Goal: Entertainment & Leisure: Consume media (video, audio)

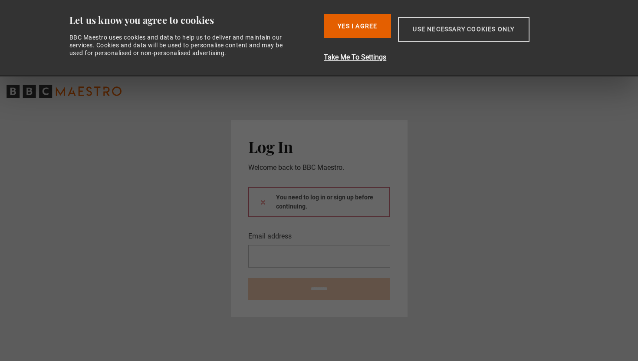
click at [427, 36] on button "Use necessary cookies only" at bounding box center [463, 29] width 131 height 25
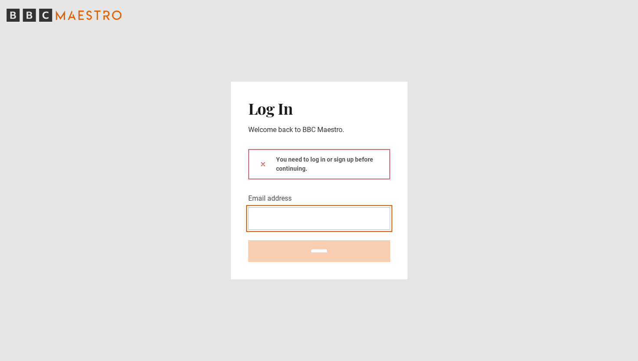
click at [301, 221] on input "Email address" at bounding box center [319, 218] width 142 height 23
type input "**********"
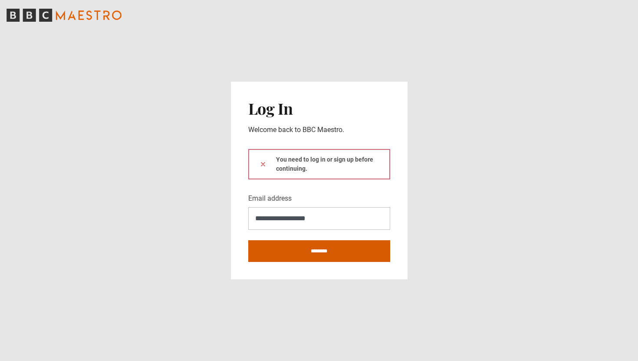
click at [317, 250] on input "********" at bounding box center [319, 251] width 142 height 22
type input "**********"
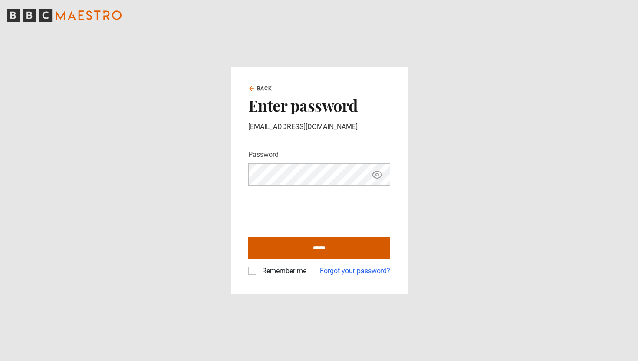
click at [300, 245] on input "******" at bounding box center [319, 248] width 142 height 22
type input "**********"
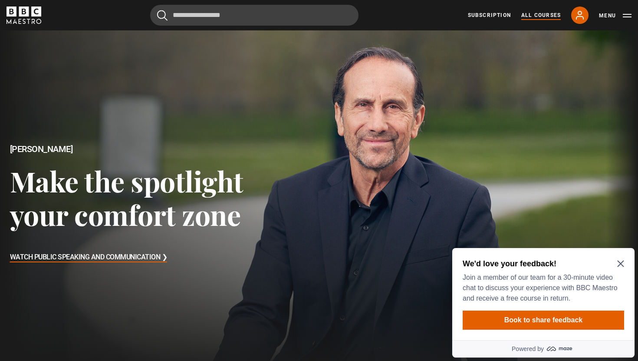
click at [540, 16] on link "All Courses" at bounding box center [541, 15] width 40 height 8
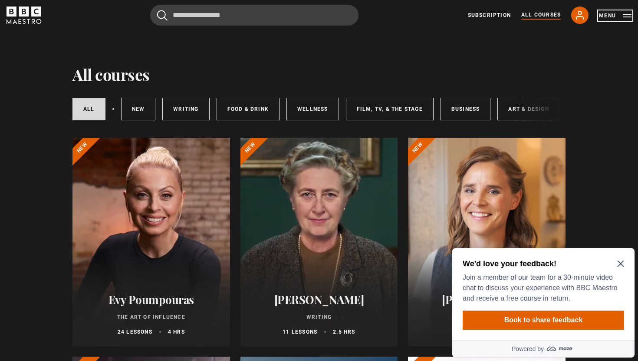
click at [627, 20] on button "Menu" at bounding box center [615, 15] width 33 height 9
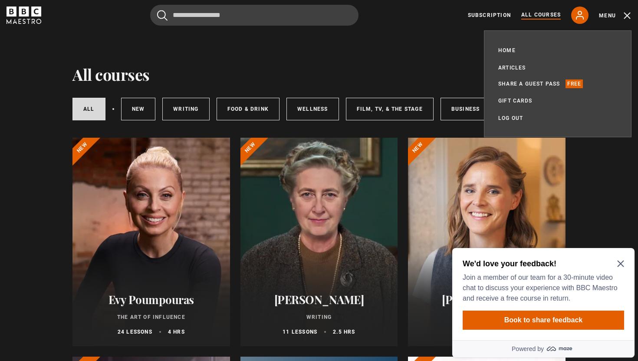
click at [617, 267] on icon "Close Maze Prompt" at bounding box center [620, 263] width 7 height 7
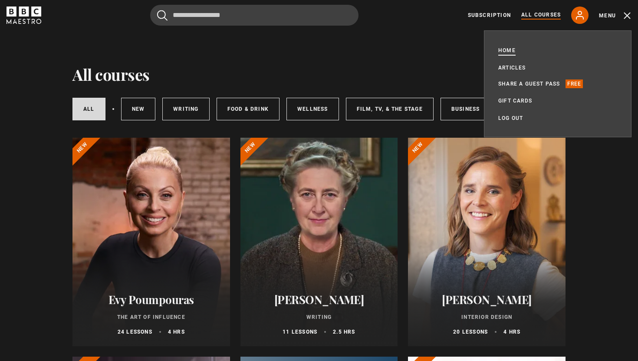
click at [507, 49] on link "Home" at bounding box center [506, 50] width 17 height 9
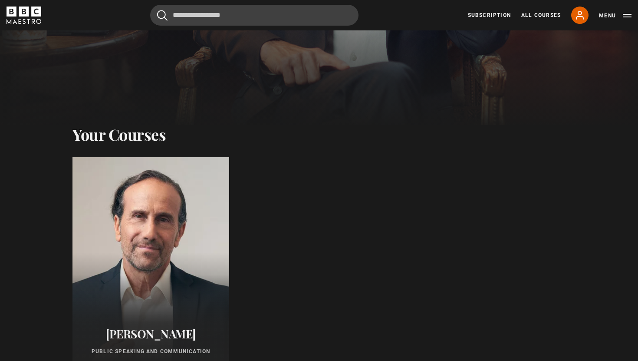
scroll to position [392, 0]
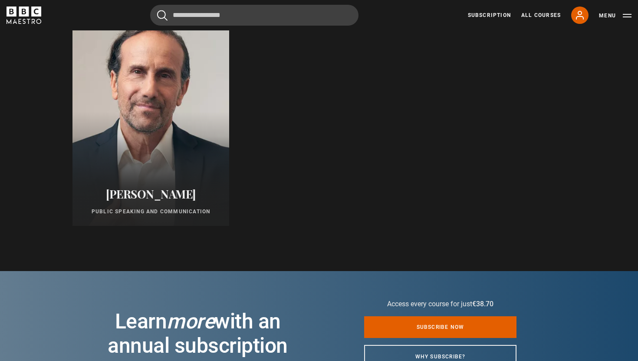
click at [150, 153] on div at bounding box center [151, 121] width 172 height 229
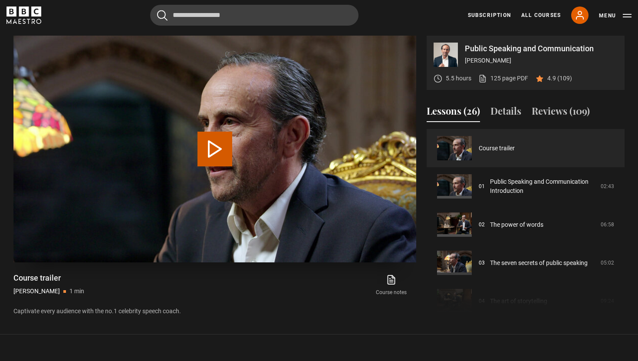
scroll to position [385, 0]
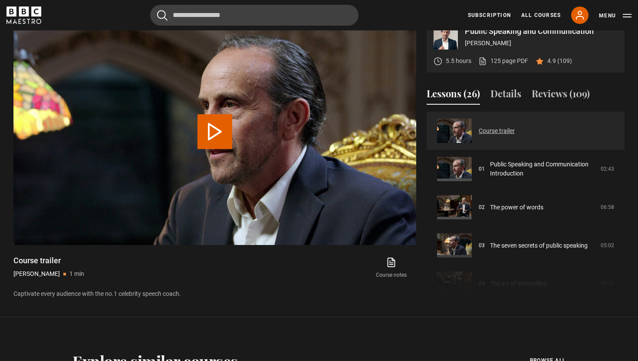
click at [479, 127] on link "Course trailer" at bounding box center [497, 130] width 36 height 9
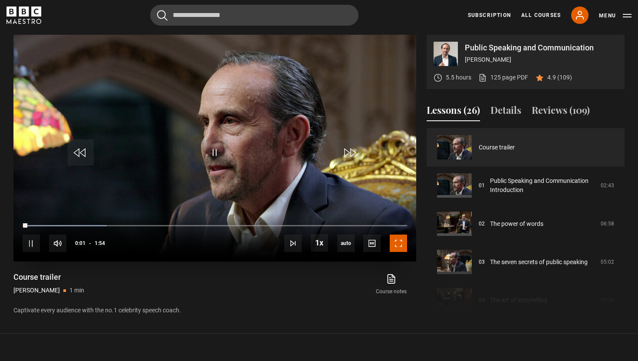
click at [393, 244] on span "Video Player" at bounding box center [398, 242] width 17 height 17
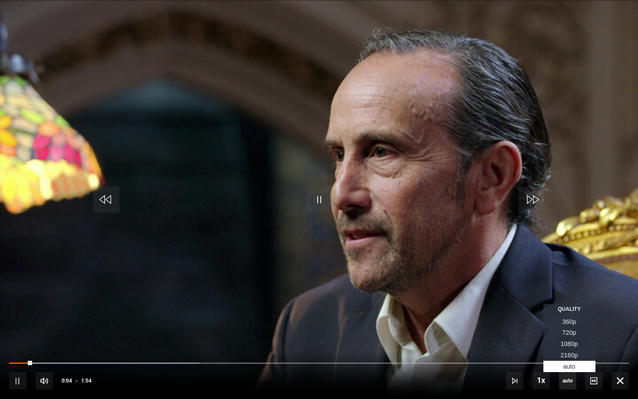
click at [566, 360] on span "auto" at bounding box center [567, 380] width 17 height 17
click at [571, 346] on span "1080p" at bounding box center [569, 343] width 17 height 7
click at [573, 355] on span "2160p" at bounding box center [569, 355] width 17 height 7
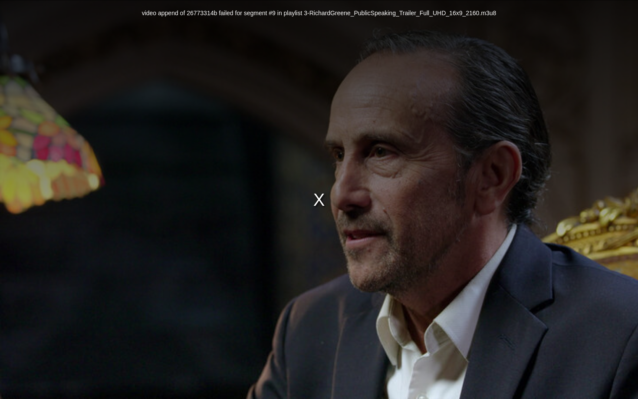
click at [438, 174] on div "video append of 26773314b failed for segment #9 in playlist 3-RichardGreene_Pub…" at bounding box center [319, 199] width 638 height 399
click at [315, 201] on div "video append of 26773314b failed for segment #9 in playlist 3-RichardGreene_Pub…" at bounding box center [319, 199] width 638 height 399
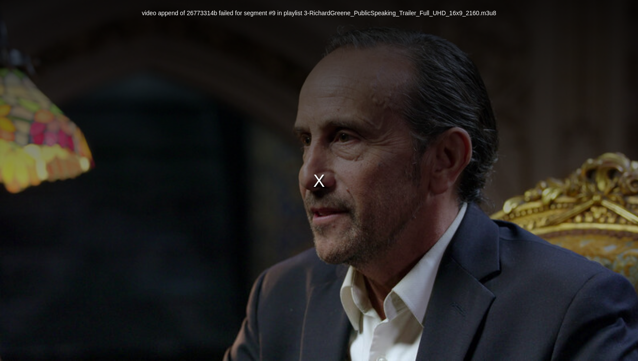
scroll to position [316, 0]
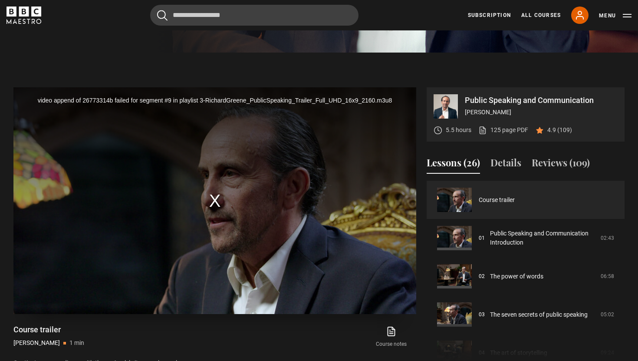
click at [346, 198] on div "video append of 26773314b failed for segment #9 in playlist 3-RichardGreene_Pub…" at bounding box center [214, 200] width 403 height 227
click at [223, 207] on div "video append of 26773314b failed for segment #9 in playlist 3-RichardGreene_Pub…" at bounding box center [214, 200] width 403 height 227
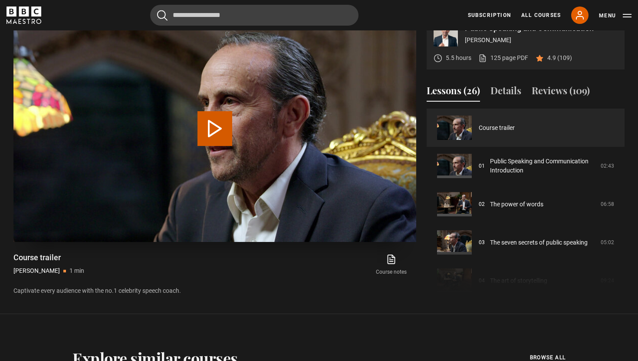
scroll to position [385, 0]
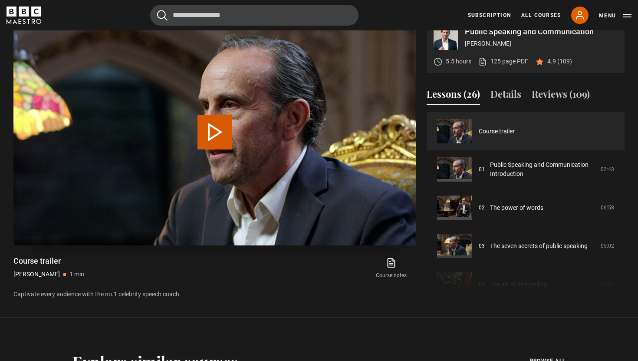
click at [218, 145] on button "Play Video" at bounding box center [215, 132] width 35 height 35
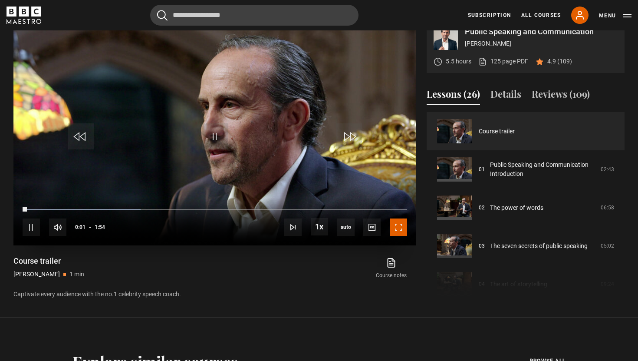
click at [399, 228] on span "Video Player" at bounding box center [398, 226] width 17 height 17
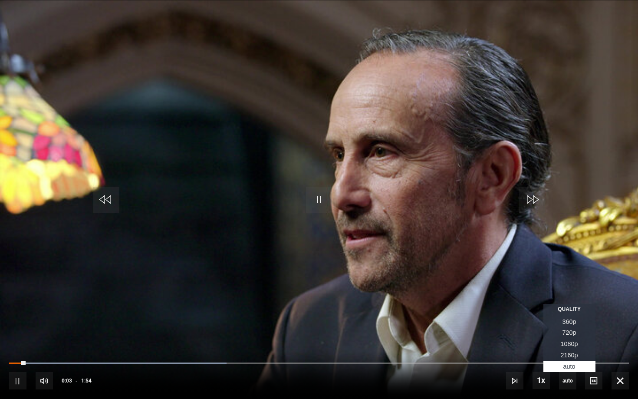
click at [569, 356] on span "2160p" at bounding box center [569, 355] width 17 height 7
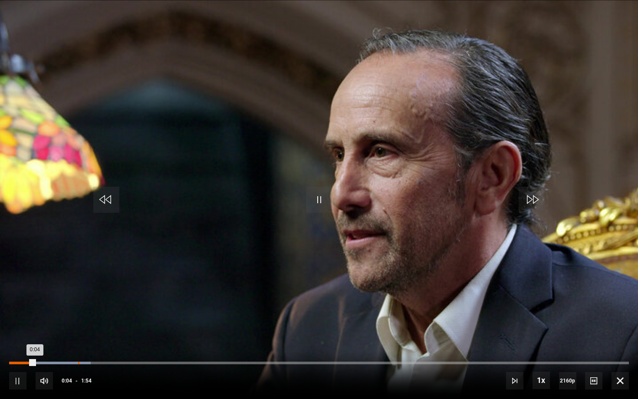
click at [78, 360] on div "0:12" at bounding box center [78, 363] width 1 height 3
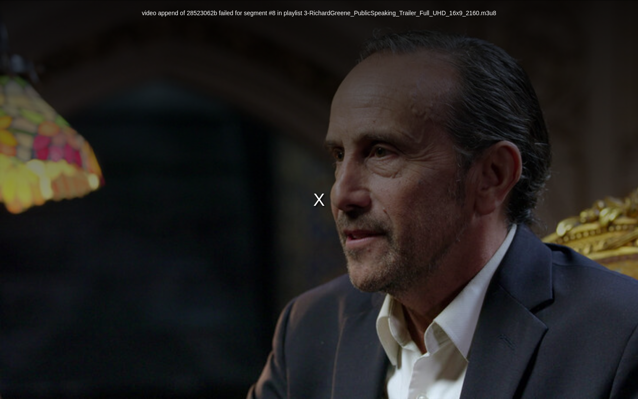
click at [396, 12] on div "video append of 28523062b failed for segment #8 in playlist 3-RichardGreene_Pub…" at bounding box center [319, 199] width 638 height 399
click at [318, 204] on div "video append of 28523062b failed for segment #8 in playlist 3-RichardGreene_Pub…" at bounding box center [319, 199] width 638 height 399
click at [318, 194] on div "video append of 28523062b failed for segment #8 in playlist 3-RichardGreene_Pub…" at bounding box center [319, 199] width 638 height 399
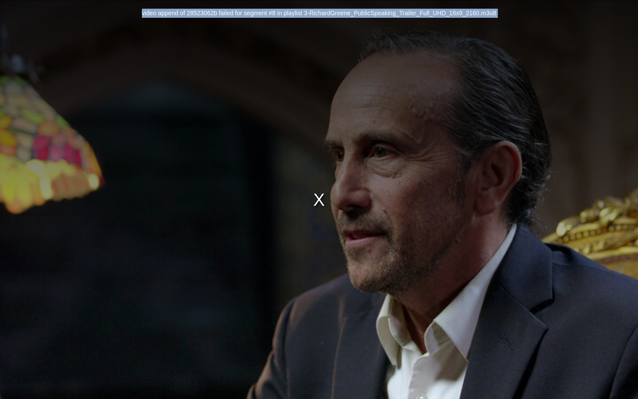
click at [318, 194] on div "video append of 28523062b failed for segment #8 in playlist 3-RichardGreene_Pub…" at bounding box center [319, 199] width 638 height 399
click at [323, 199] on div "video append of 28523062b failed for segment #8 in playlist 3-RichardGreene_Pub…" at bounding box center [319, 199] width 638 height 399
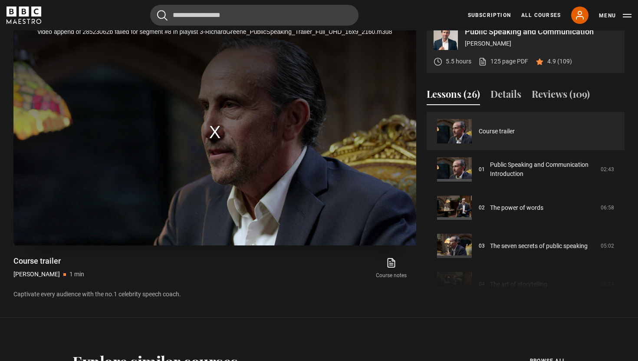
click at [471, 279] on section "Public Speaking and Communication Richard Greene 5.5 hours 125 page PDF (opens …" at bounding box center [319, 150] width 638 height 333
click at [386, 225] on div "video append of 28523062b failed for segment #8 in playlist 3-RichardGreene_Pub…" at bounding box center [214, 132] width 403 height 227
click at [404, 79] on div "video append of 28523062b failed for segment #8 in playlist 3-RichardGreene_Pub…" at bounding box center [214, 132] width 403 height 227
click at [397, 18] on div "Cancel Courses Previous courses Next courses Agatha Christie Writing 12 Related…" at bounding box center [319, 15] width 625 height 21
click at [323, 90] on div "video append of 28523062b failed for segment #8 in playlist 3-RichardGreene_Pub…" at bounding box center [214, 132] width 403 height 227
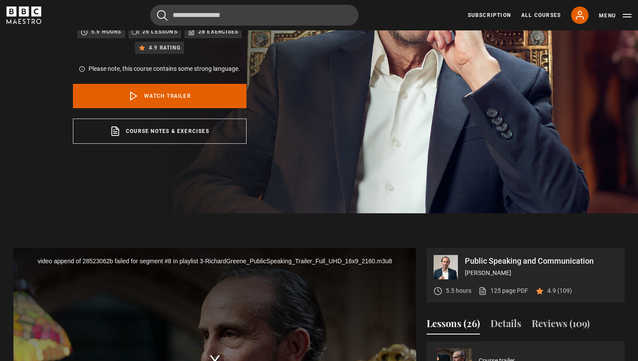
scroll to position [298, 0]
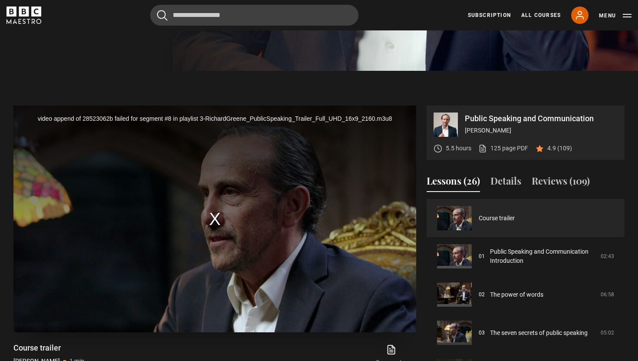
click at [312, 155] on div "video append of 28523062b failed for segment #8 in playlist 3-RichardGreene_Pub…" at bounding box center [214, 218] width 403 height 227
click at [218, 219] on div "video append of 28523062b failed for segment #8 in playlist 3-RichardGreene_Pub…" at bounding box center [214, 218] width 403 height 227
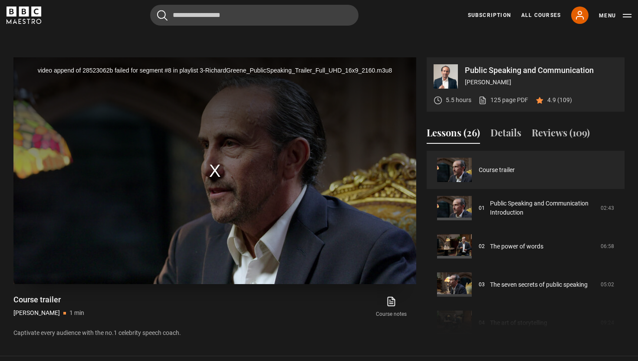
scroll to position [356, 0]
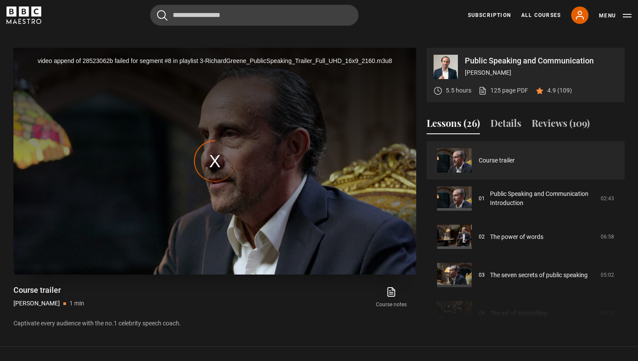
click at [244, 176] on div "video append of 28523062b failed for segment #8 in playlist 3-RichardGreene_Pub…" at bounding box center [214, 161] width 403 height 227
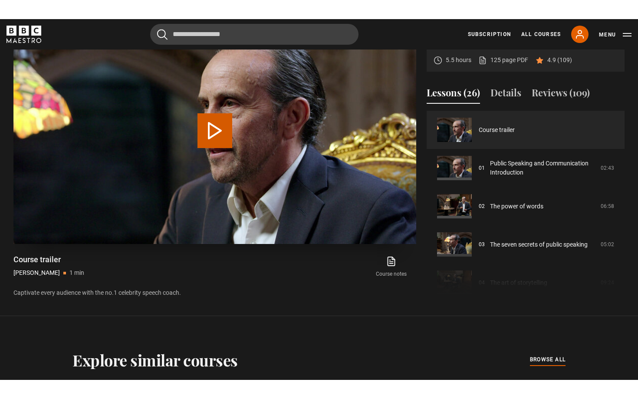
scroll to position [369, 0]
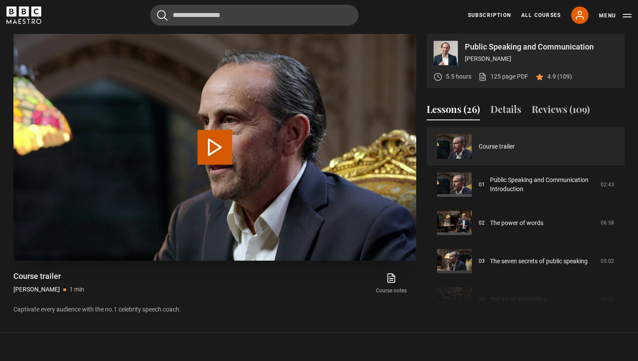
click at [206, 152] on button "Play Video" at bounding box center [215, 147] width 35 height 35
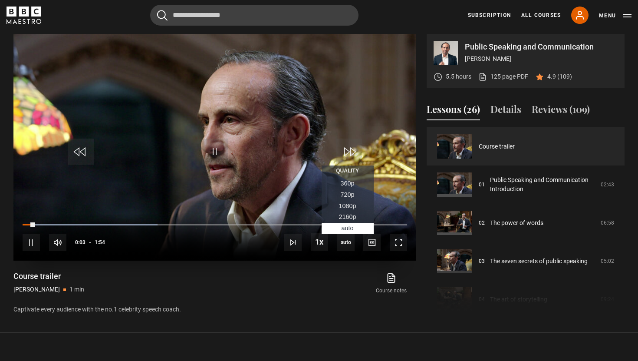
click at [343, 205] on span "1080p" at bounding box center [347, 205] width 17 height 7
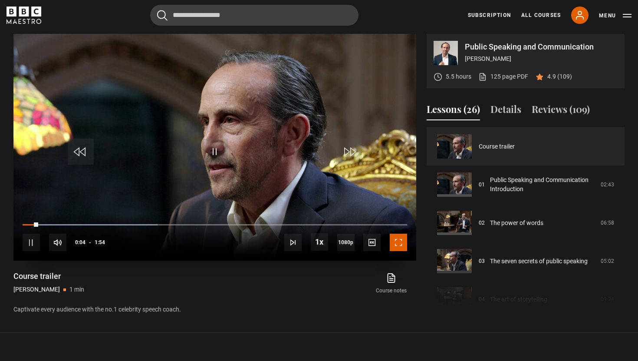
click at [397, 239] on span "Video Player" at bounding box center [398, 242] width 17 height 17
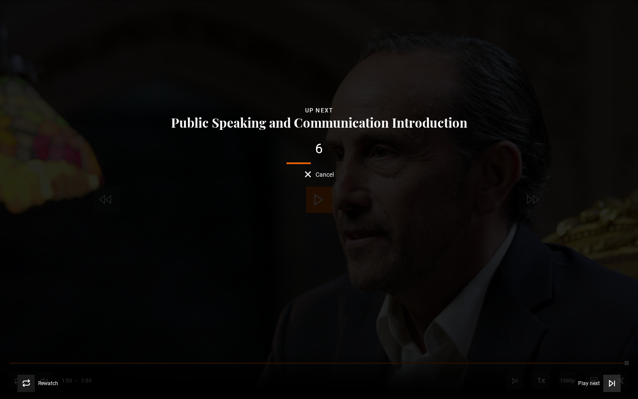
click at [611, 360] on span "Video Player" at bounding box center [611, 383] width 17 height 17
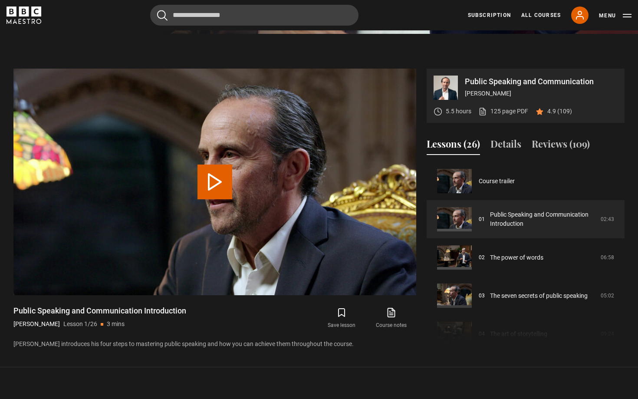
scroll to position [403, 0]
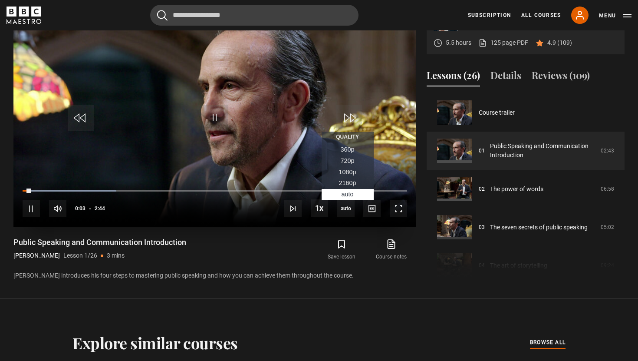
click at [342, 173] on span "1080p" at bounding box center [347, 171] width 17 height 7
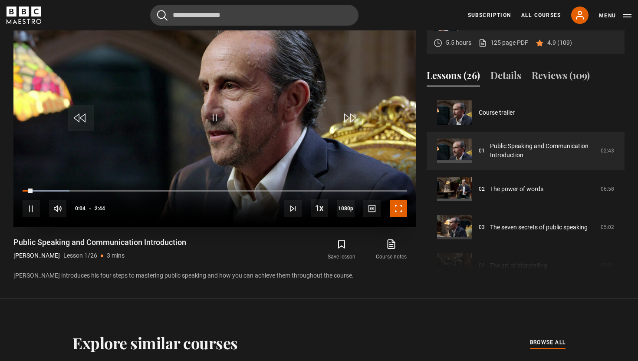
click at [398, 214] on span "Video Player" at bounding box center [398, 208] width 17 height 17
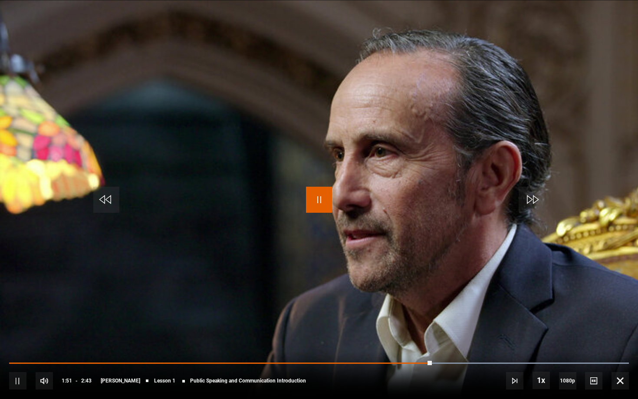
click at [323, 200] on span "Video Player" at bounding box center [319, 200] width 26 height 26
click at [320, 201] on span "Video Player" at bounding box center [319, 200] width 26 height 26
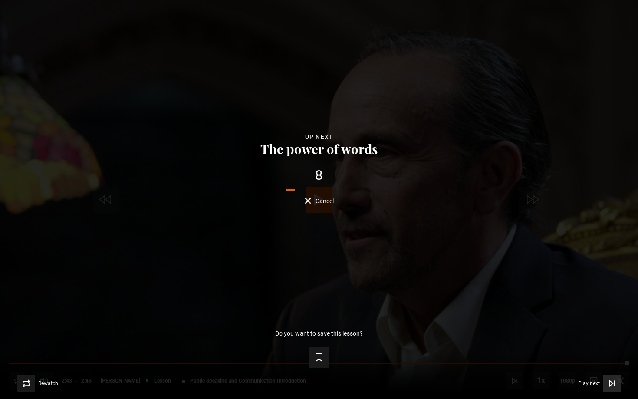
click at [609, 360] on icon "Video Player" at bounding box center [610, 383] width 3 height 6
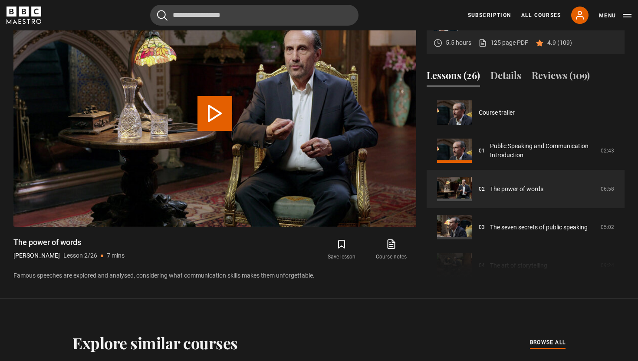
scroll to position [38, 0]
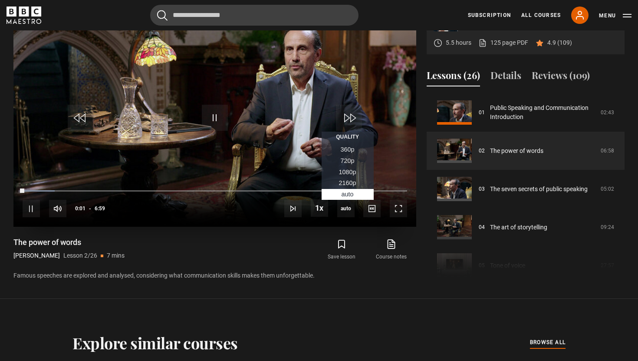
click at [348, 170] on span "1080p" at bounding box center [347, 171] width 17 height 7
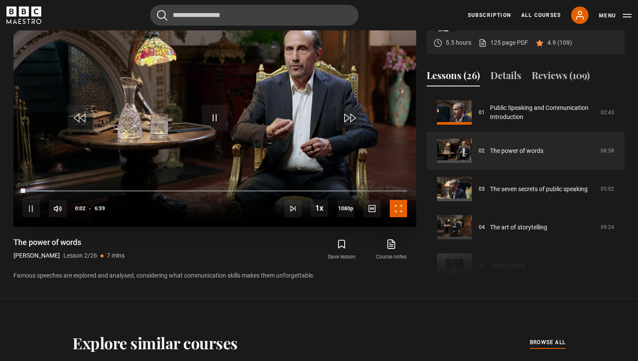
click at [397, 210] on span "Video Player" at bounding box center [398, 208] width 17 height 17
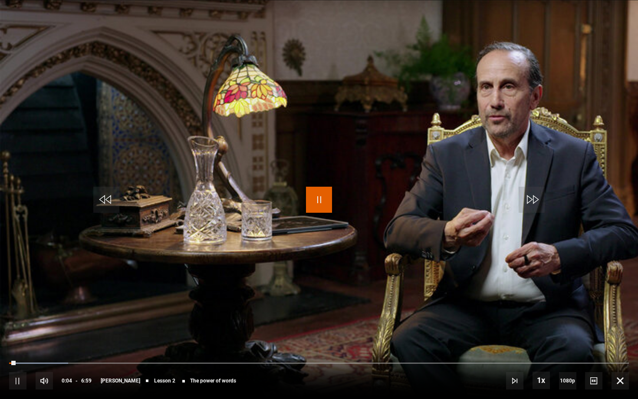
click at [309, 198] on span "Video Player" at bounding box center [319, 200] width 26 height 26
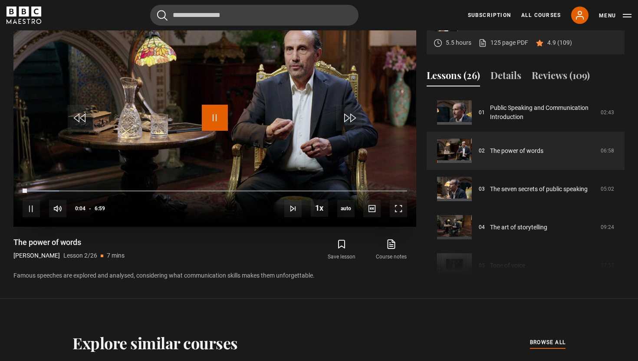
click at [219, 119] on span "Video Player" at bounding box center [215, 118] width 26 height 26
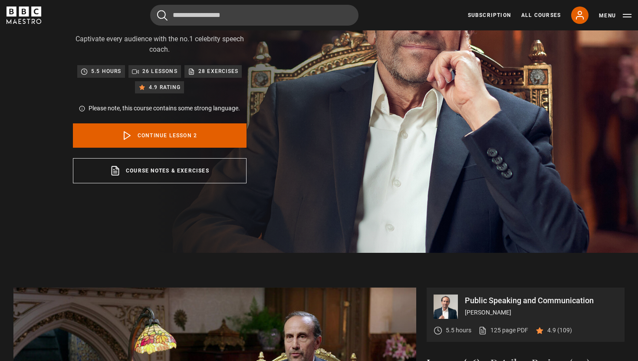
scroll to position [105, 0]
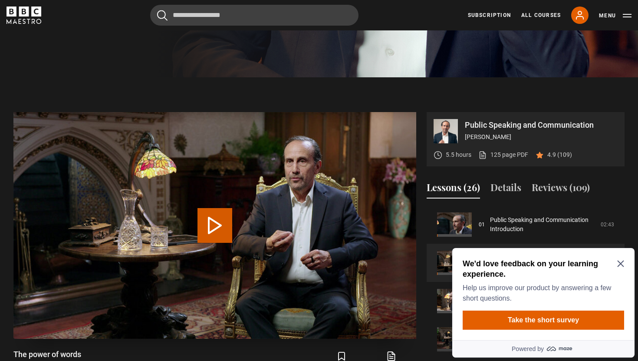
scroll to position [310, 0]
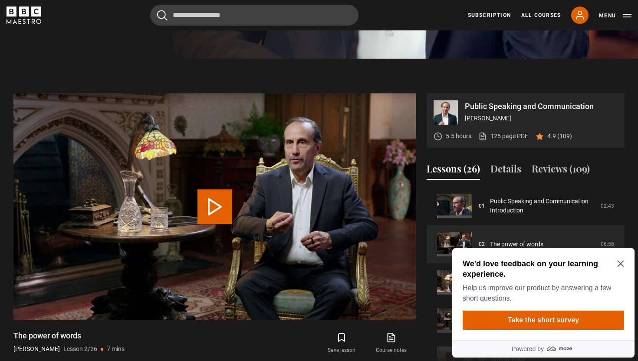
click at [622, 264] on icon "Close Maze Prompt" at bounding box center [620, 263] width 7 height 7
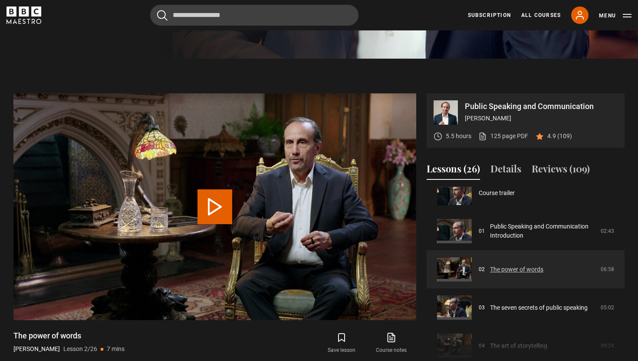
scroll to position [0, 0]
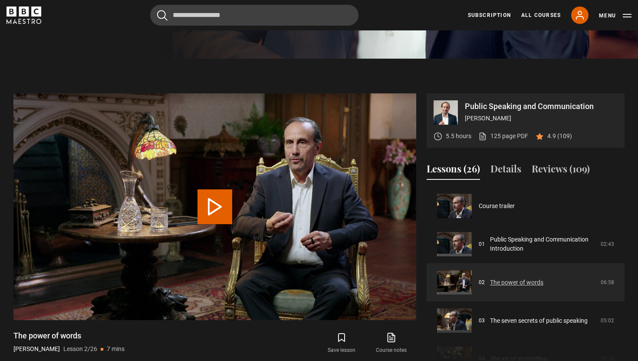
click at [490, 281] on link "The power of words" at bounding box center [516, 282] width 53 height 9
click at [216, 210] on button "Play Lesson The power of words" at bounding box center [215, 206] width 35 height 35
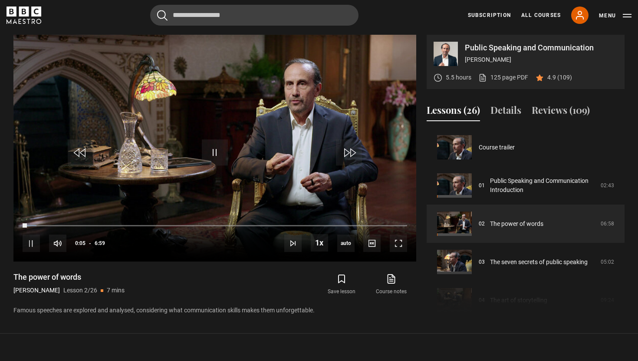
scroll to position [38, 0]
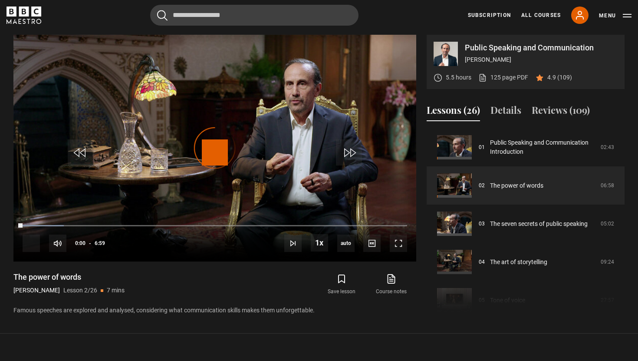
drag, startPoint x: 26, startPoint y: 225, endPoint x: 0, endPoint y: 225, distance: 26.5
click at [0, 225] on section "Public Speaking and Communication [PERSON_NAME] 5.5 hours 125 page PDF (opens i…" at bounding box center [319, 166] width 638 height 333
click at [210, 157] on span "Video Player" at bounding box center [215, 152] width 26 height 26
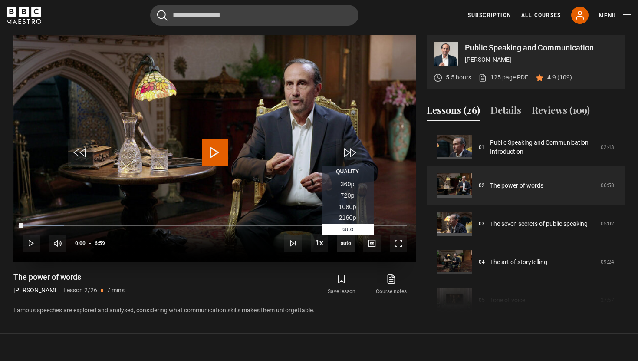
click at [352, 244] on span "auto" at bounding box center [345, 242] width 17 height 17
click at [348, 204] on span "1080p" at bounding box center [347, 206] width 17 height 7
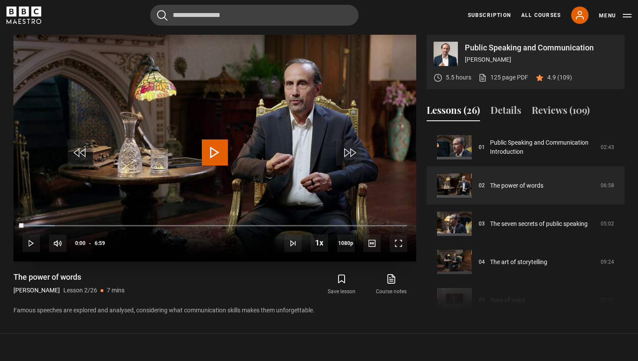
click at [205, 157] on span "Video Player" at bounding box center [215, 152] width 26 height 26
click at [400, 247] on span "Video Player" at bounding box center [398, 242] width 17 height 17
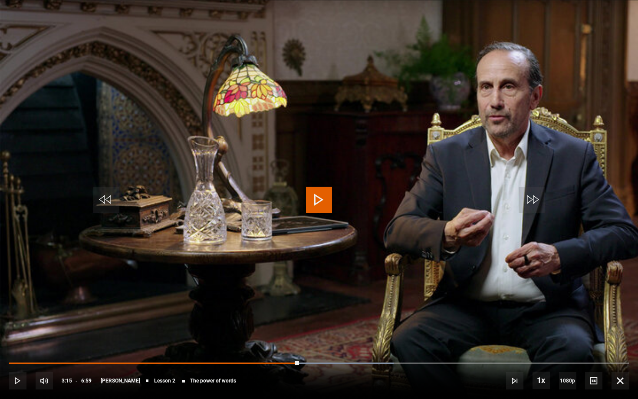
click at [320, 194] on span "Video Player" at bounding box center [319, 200] width 26 height 26
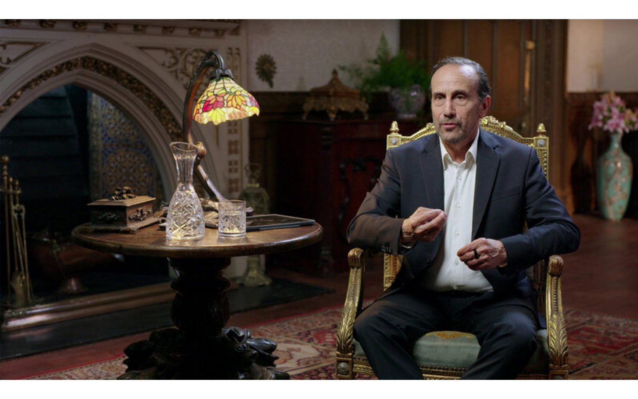
scroll to position [50, 0]
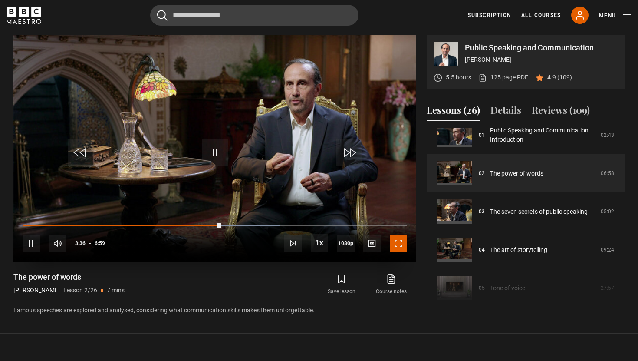
click at [398, 247] on span "Video Player" at bounding box center [398, 242] width 17 height 17
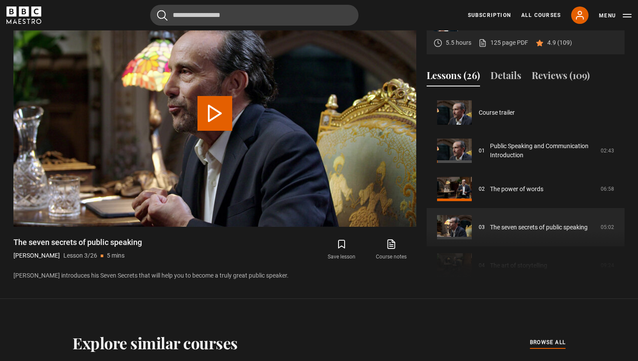
scroll to position [76, 0]
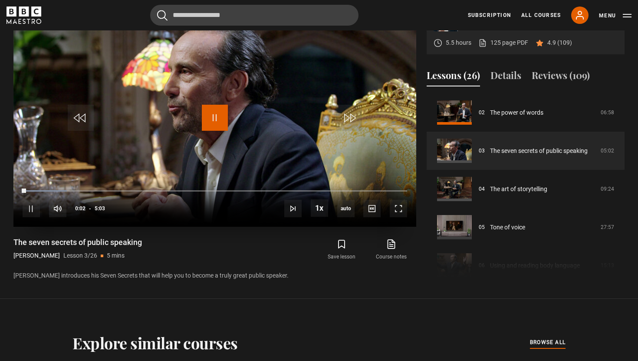
click at [218, 121] on span "Video Player" at bounding box center [215, 118] width 26 height 26
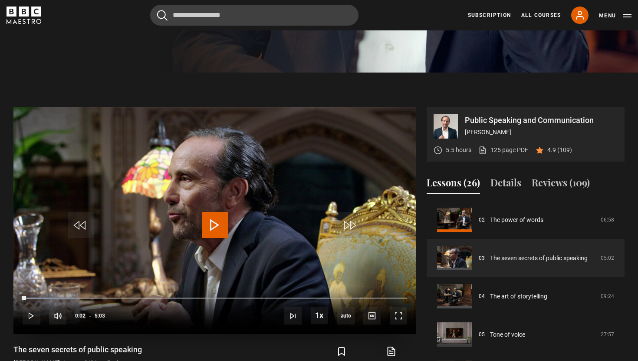
scroll to position [296, 0]
